Goal: Transaction & Acquisition: Subscribe to service/newsletter

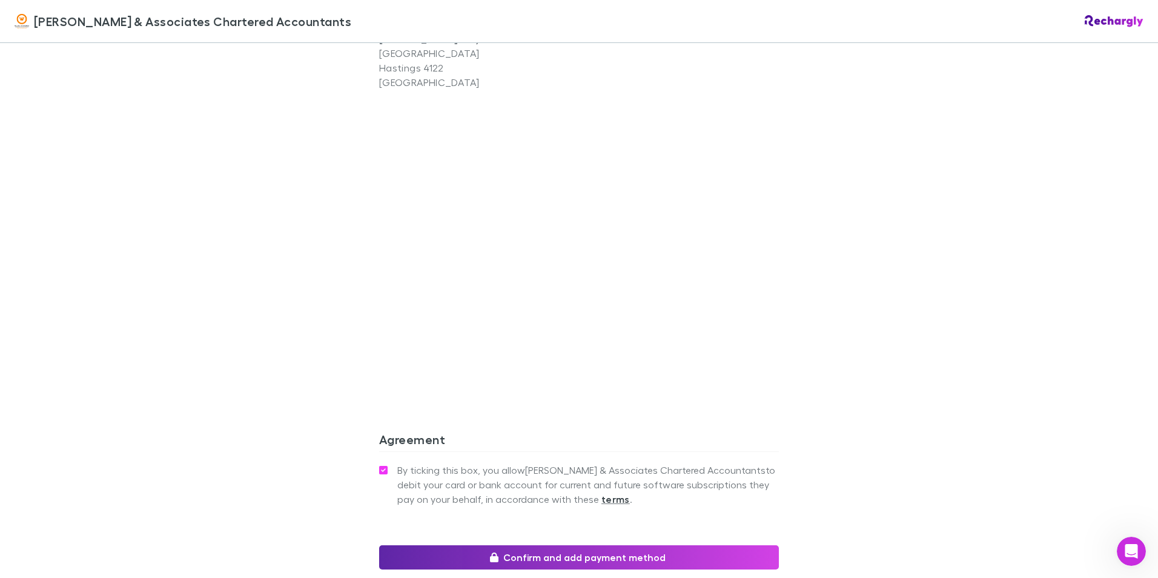
scroll to position [1020, 0]
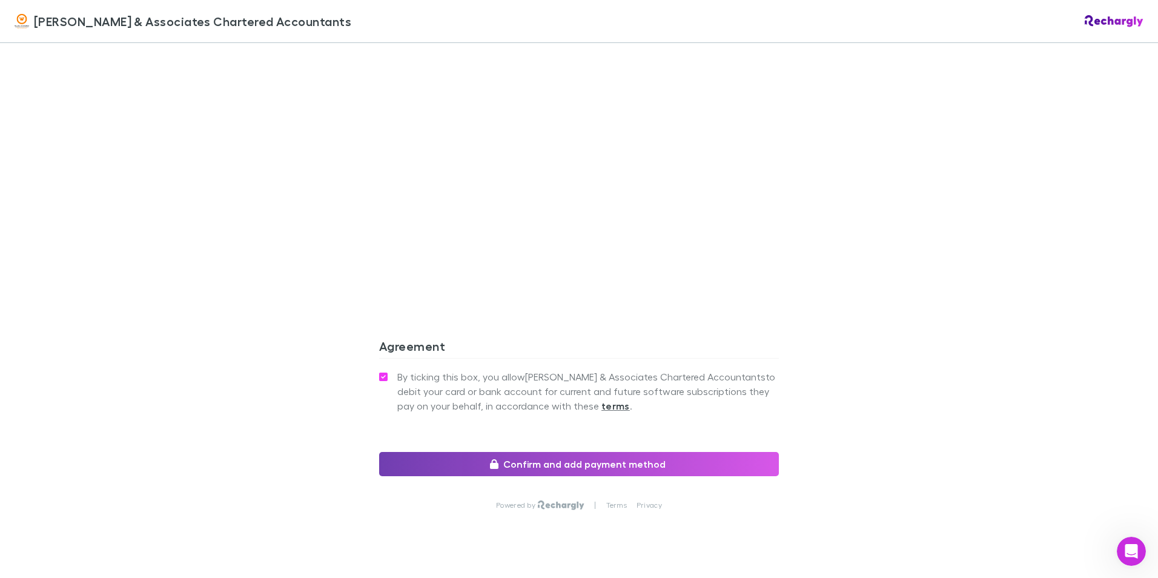
click at [667, 452] on button "Confirm and add payment method" at bounding box center [579, 464] width 400 height 24
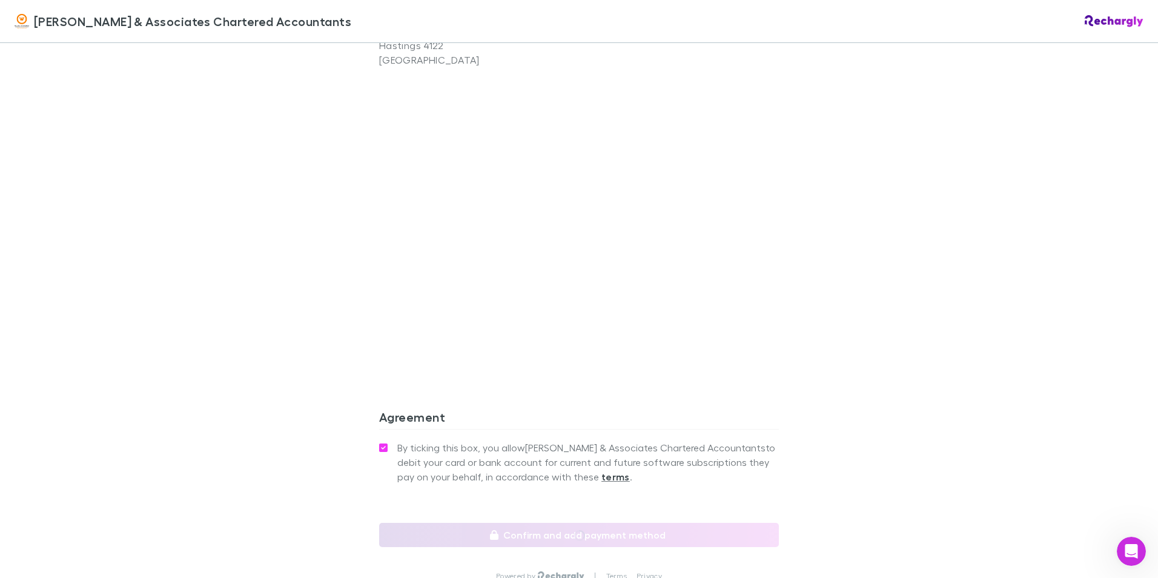
scroll to position [900, 0]
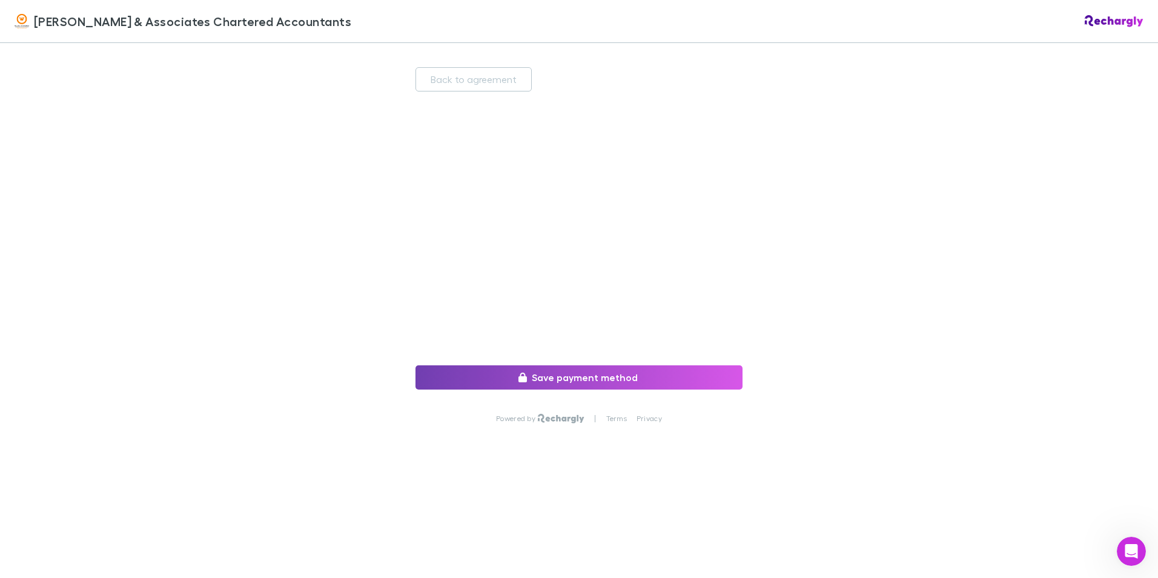
click at [648, 375] on button "Save payment method" at bounding box center [579, 377] width 327 height 24
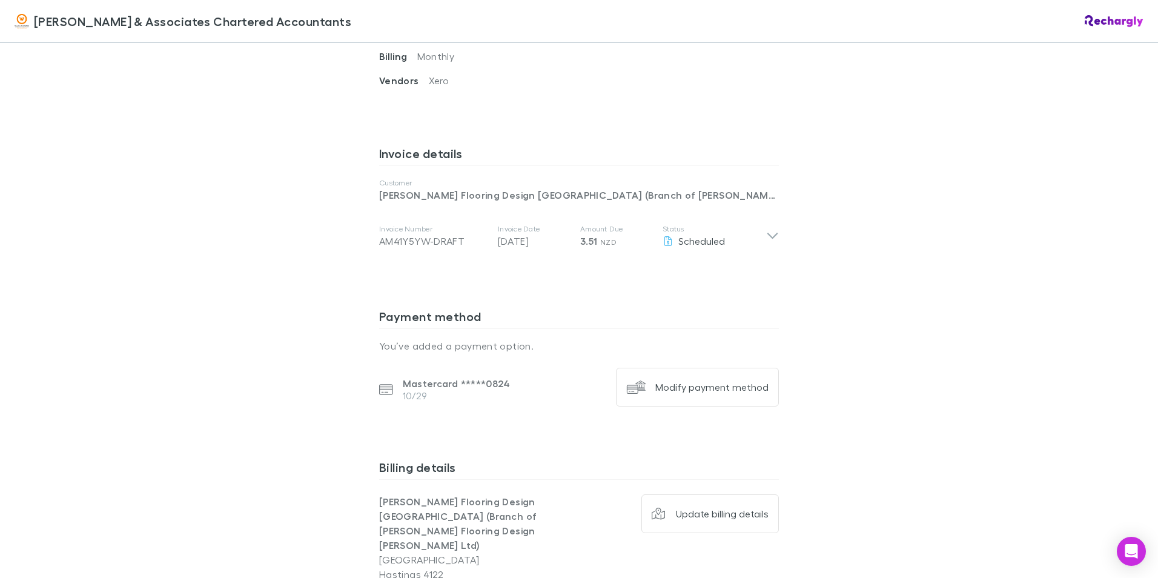
scroll to position [347, 0]
